Goal: Task Accomplishment & Management: Use online tool/utility

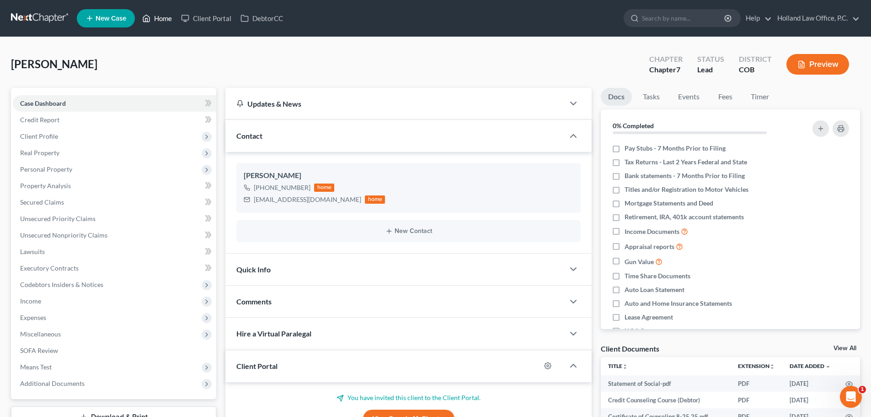
click at [154, 19] on link "Home" at bounding box center [157, 18] width 39 height 16
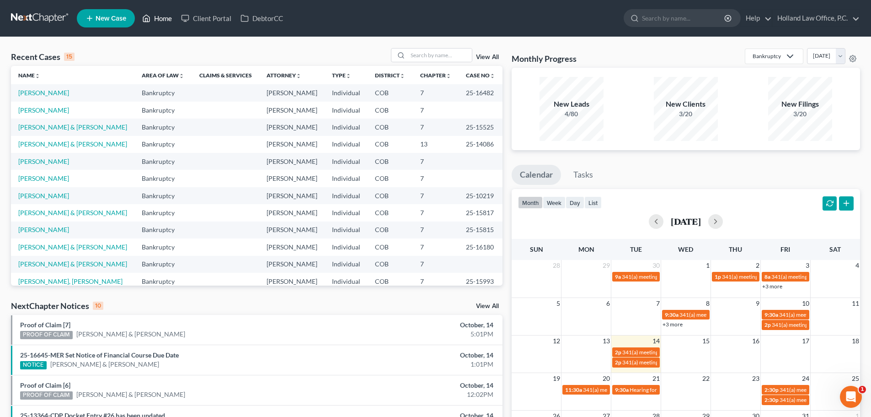
scroll to position [46, 0]
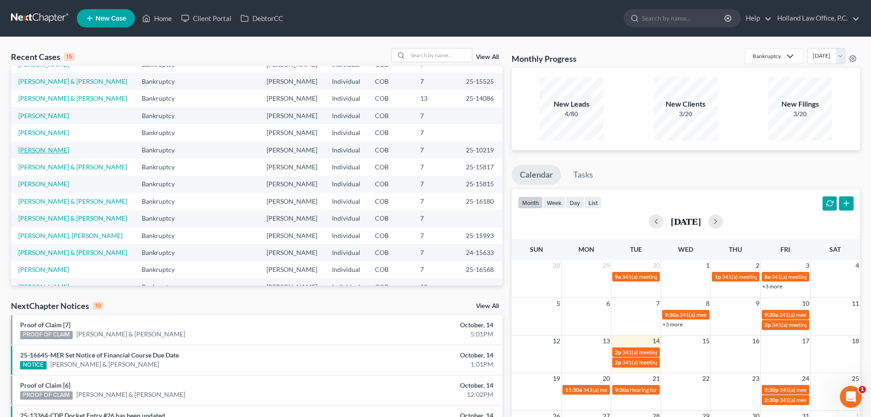
click at [50, 150] on link "[PERSON_NAME]" at bounding box center [43, 150] width 51 height 8
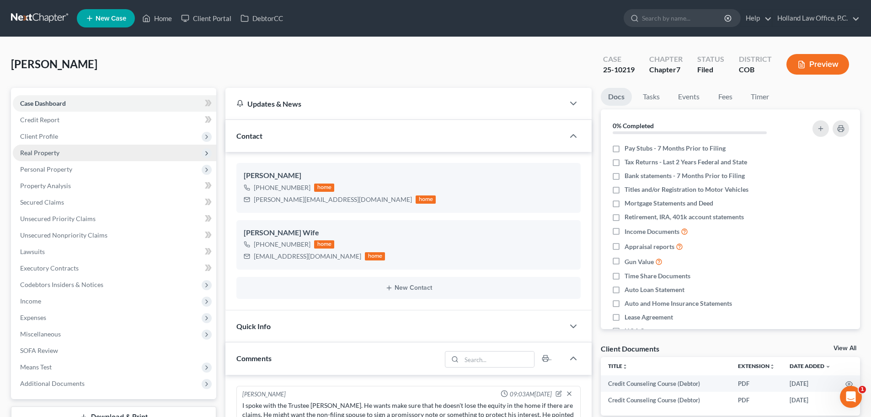
scroll to position [64, 0]
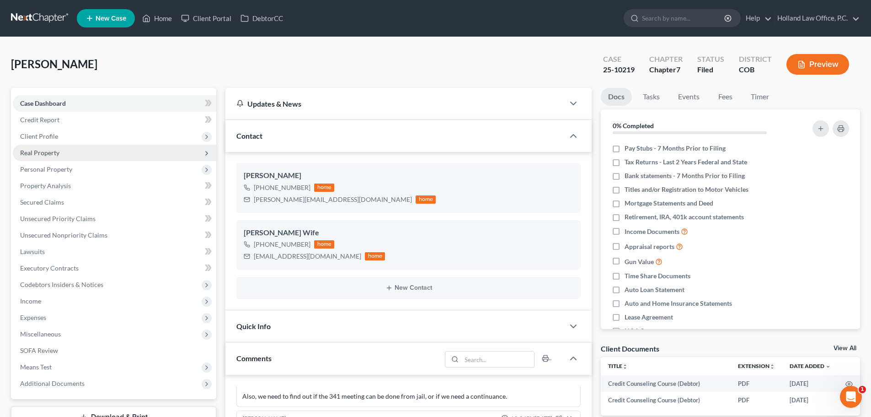
click at [38, 156] on span "Real Property" at bounding box center [115, 153] width 204 height 16
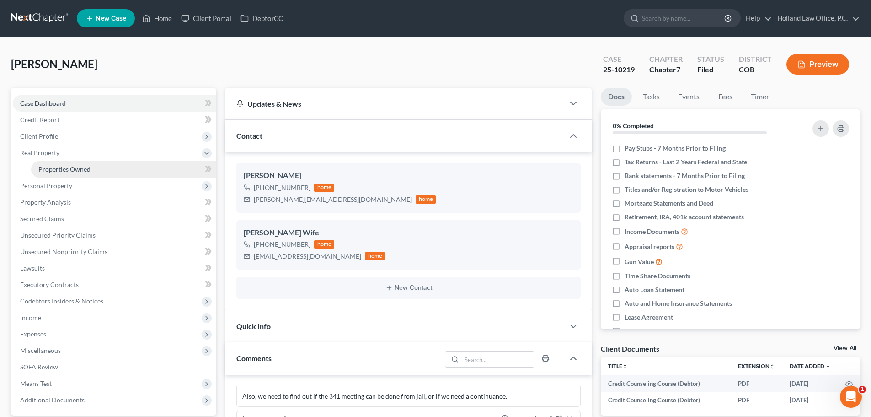
click at [47, 172] on span "Properties Owned" at bounding box center [64, 169] width 52 height 8
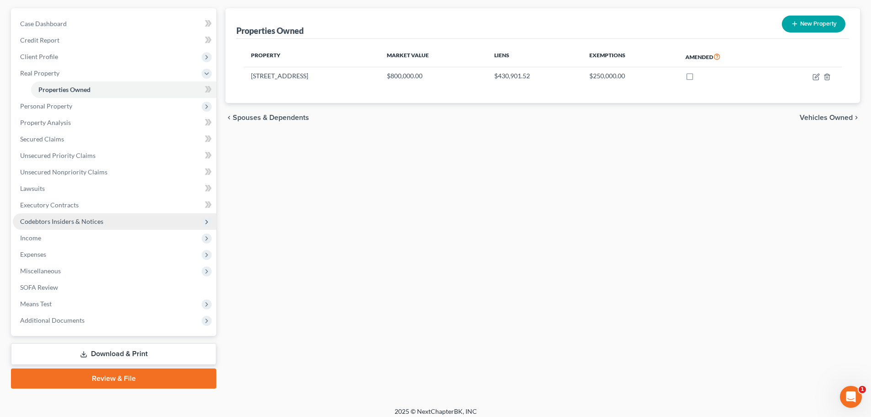
scroll to position [86, 0]
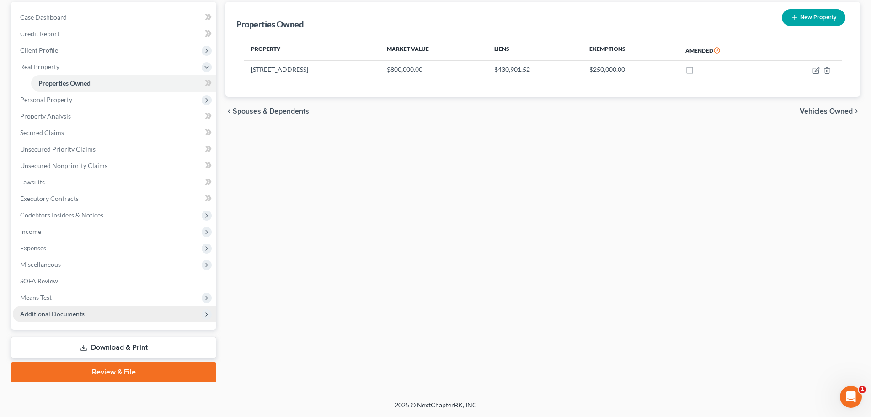
click at [58, 317] on span "Additional Documents" at bounding box center [52, 314] width 64 height 8
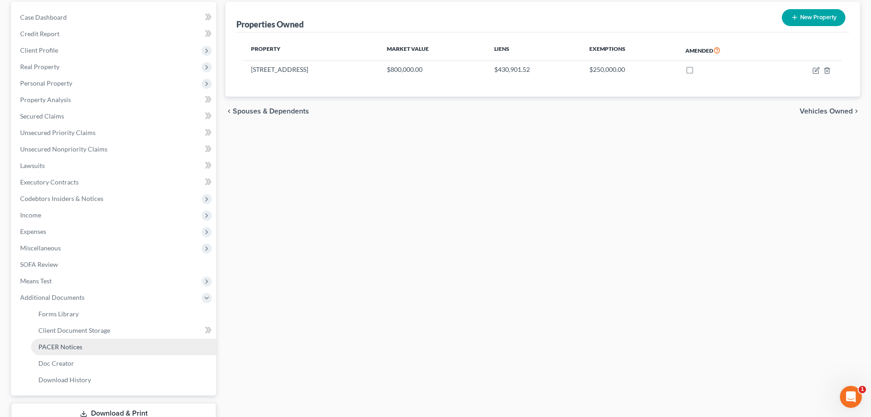
click at [64, 344] on span "PACER Notices" at bounding box center [60, 347] width 44 height 8
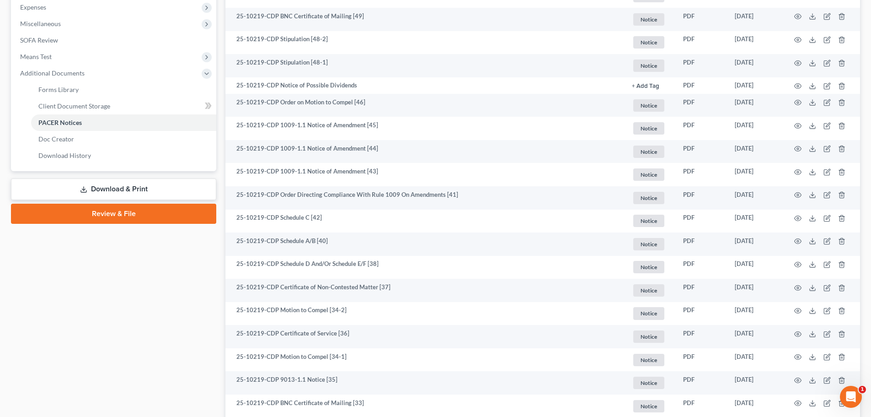
scroll to position [320, 0]
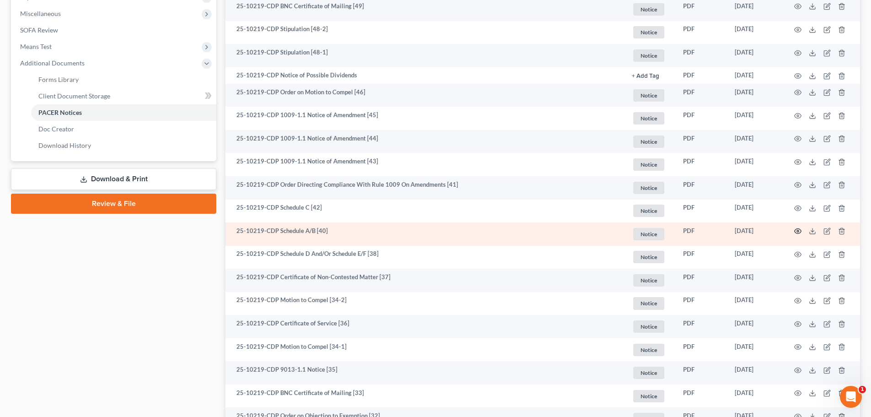
click at [796, 232] on icon "button" at bounding box center [797, 230] width 7 height 7
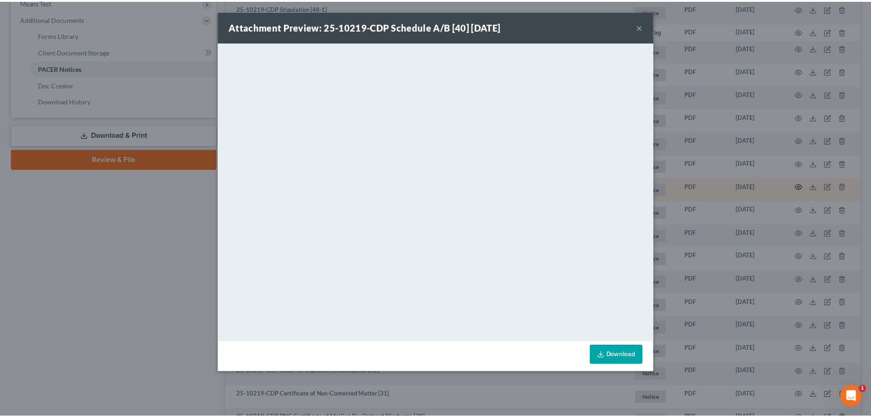
scroll to position [366, 0]
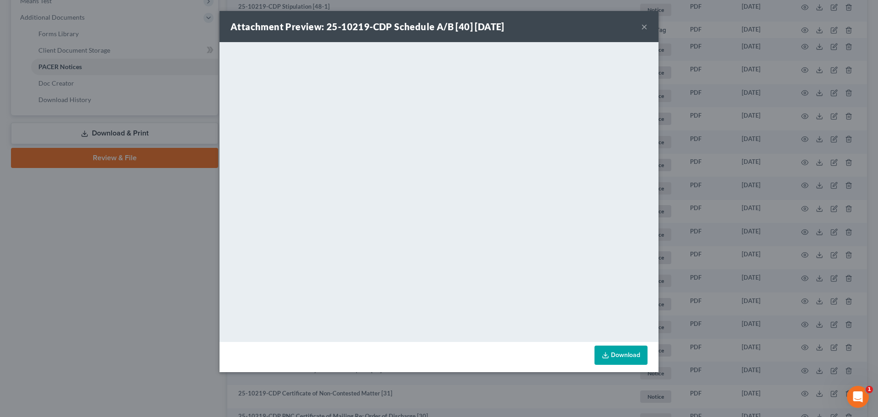
click at [644, 29] on button "×" at bounding box center [644, 26] width 6 height 11
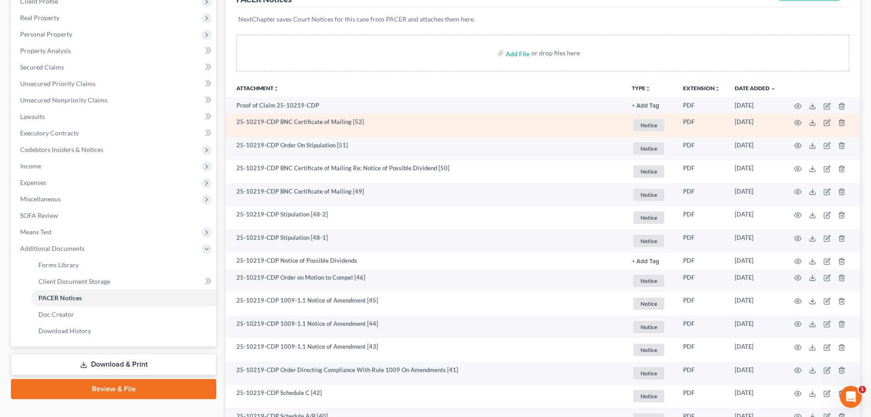
scroll to position [137, 0]
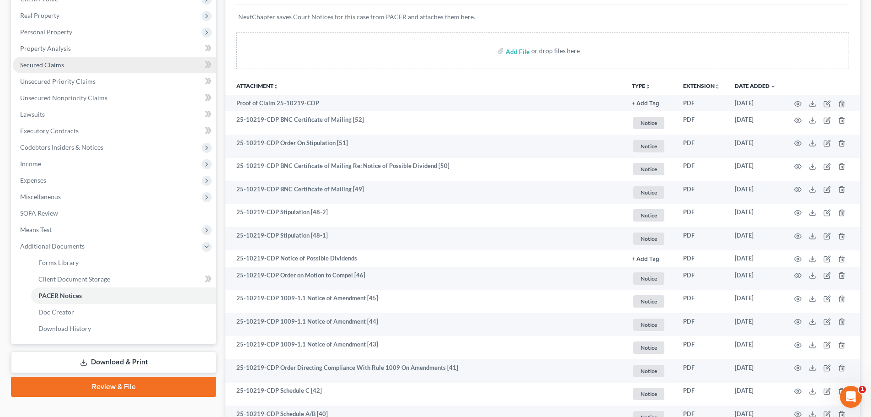
click at [51, 69] on link "Secured Claims" at bounding box center [115, 65] width 204 height 16
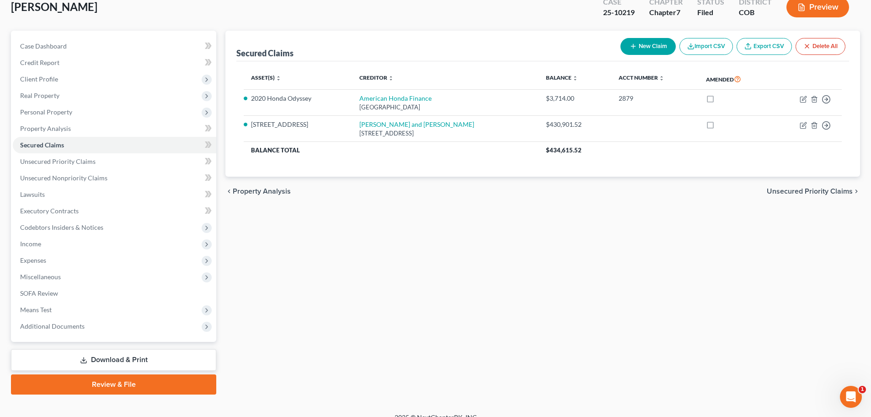
scroll to position [70, 0]
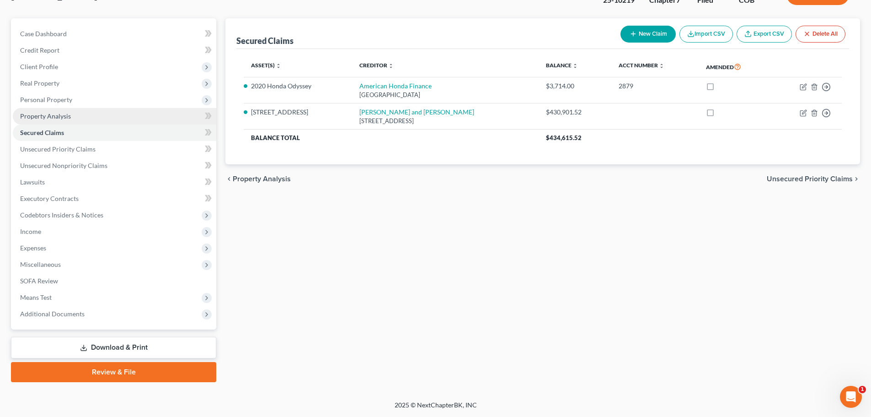
click at [62, 113] on span "Property Analysis" at bounding box center [45, 116] width 51 height 8
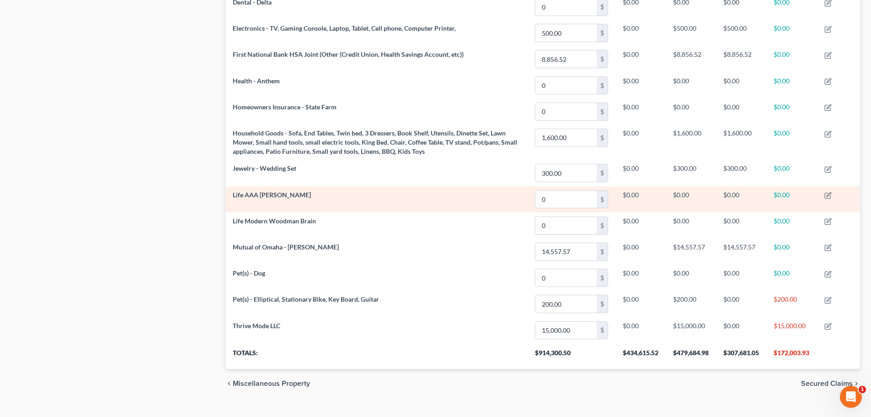
scroll to position [602, 0]
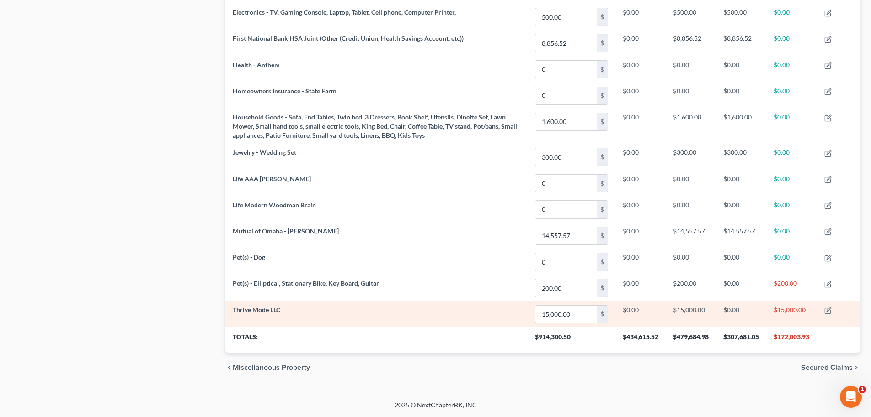
drag, startPoint x: 722, startPoint y: 280, endPoint x: 375, endPoint y: 326, distance: 350.5
click at [374, 326] on td "Thrive Mode LLC" at bounding box center [376, 314] width 302 height 26
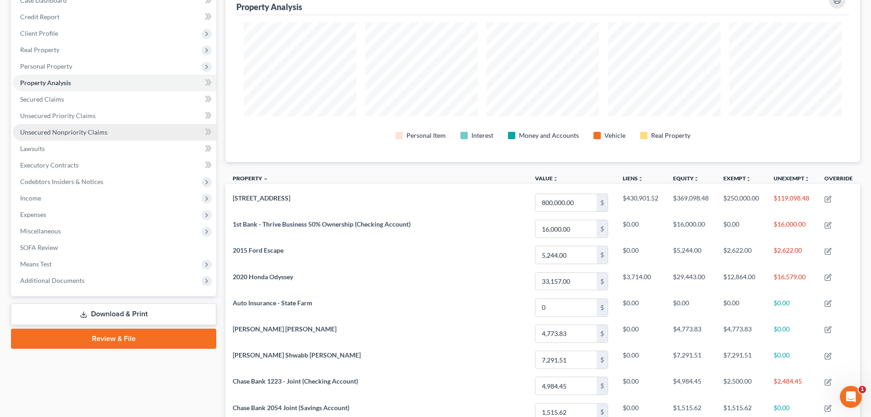
scroll to position [99, 0]
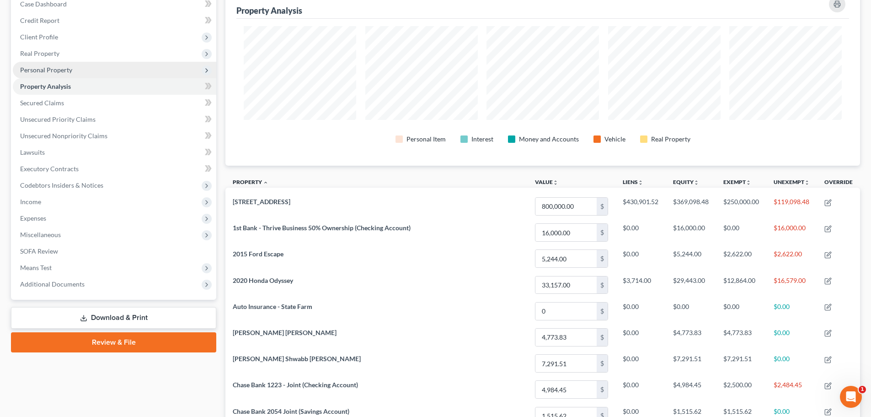
click at [65, 70] on span "Personal Property" at bounding box center [46, 70] width 52 height 8
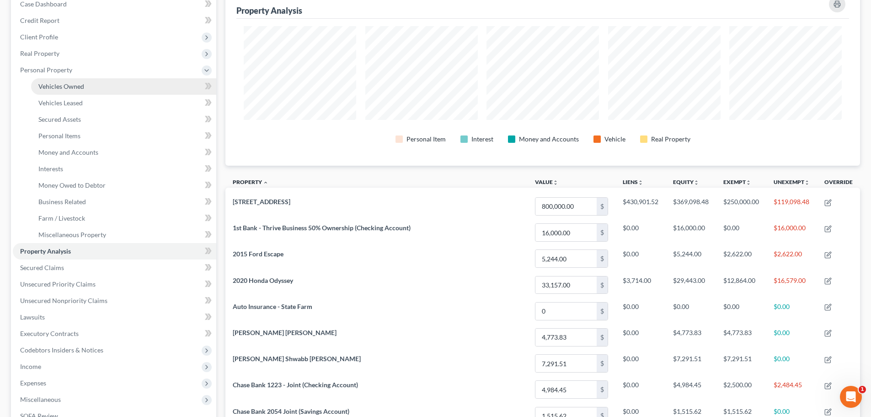
click at [71, 86] on span "Vehicles Owned" at bounding box center [61, 86] width 46 height 8
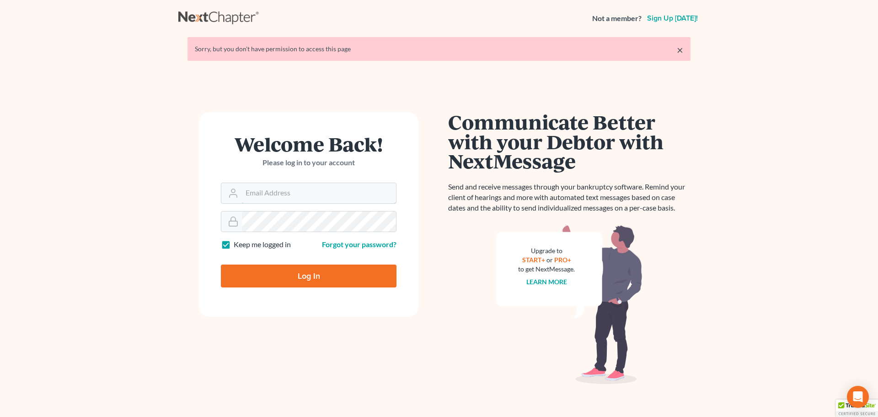
type input "[PERSON_NAME][EMAIL_ADDRESS][DOMAIN_NAME]"
click at [263, 269] on input "Log In" at bounding box center [309, 275] width 176 height 23
type input "Thinking..."
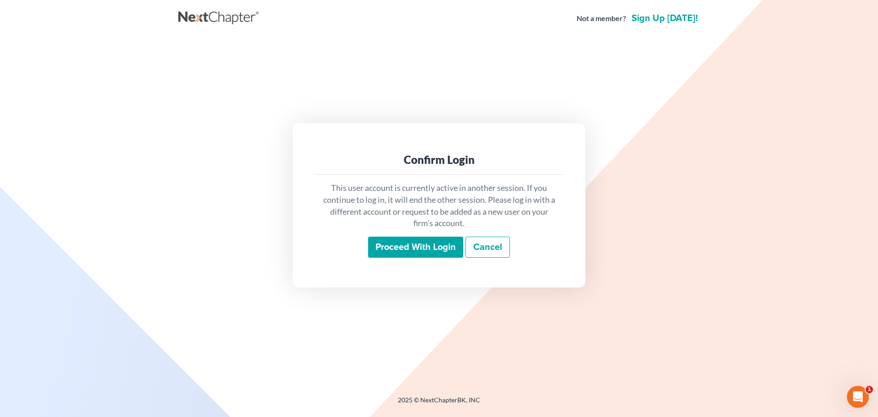
click at [434, 254] on input "Proceed with login" at bounding box center [415, 246] width 95 height 21
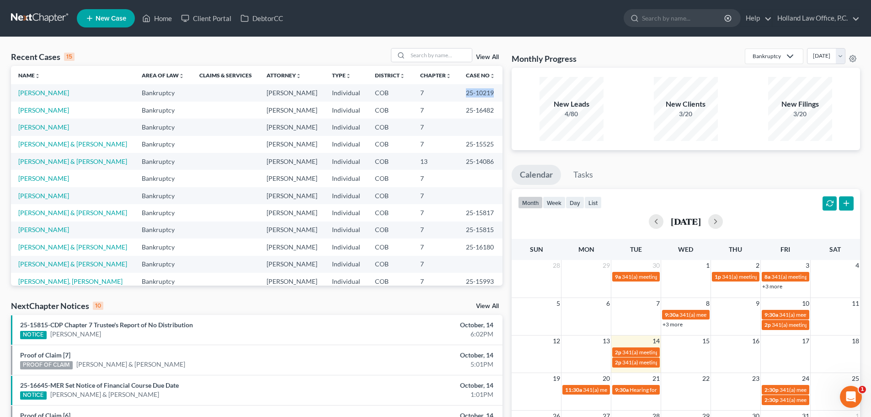
drag, startPoint x: 456, startPoint y: 93, endPoint x: 487, endPoint y: 91, distance: 31.1
click at [487, 91] on td "25-10219" at bounding box center [481, 92] width 44 height 17
copy td "25-10219"
click at [161, 325] on link "25-15815-CDP Chapter 7 Trustee's Report of No Distribution" at bounding box center [106, 325] width 173 height 8
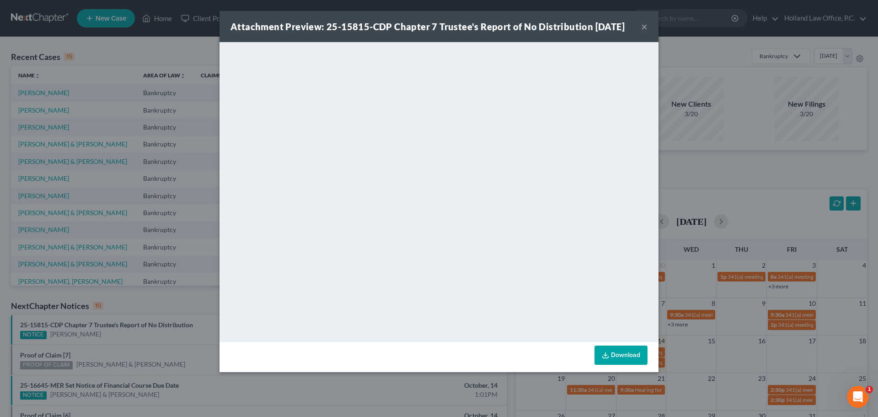
click at [644, 32] on button "×" at bounding box center [644, 26] width 6 height 11
